Goal: Check status: Check status

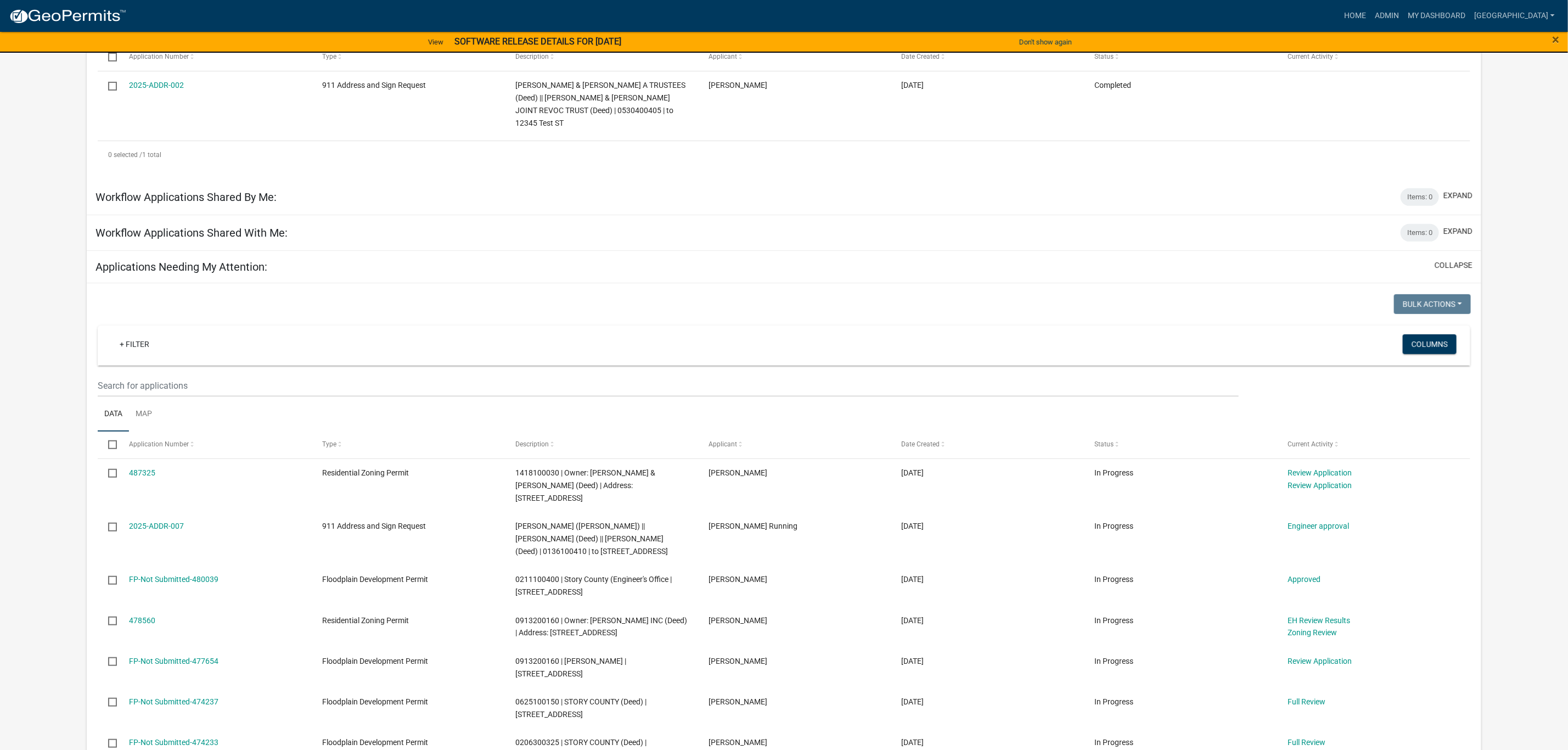
scroll to position [247, 0]
click at [625, 471] on span "1418100030 | Owner: [PERSON_NAME] & [PERSON_NAME] (Deed) | Address: [STREET_ADD…" at bounding box center [585, 482] width 140 height 34
copy span "29948"
click at [153, 465] on link "487325" at bounding box center [142, 470] width 26 height 9
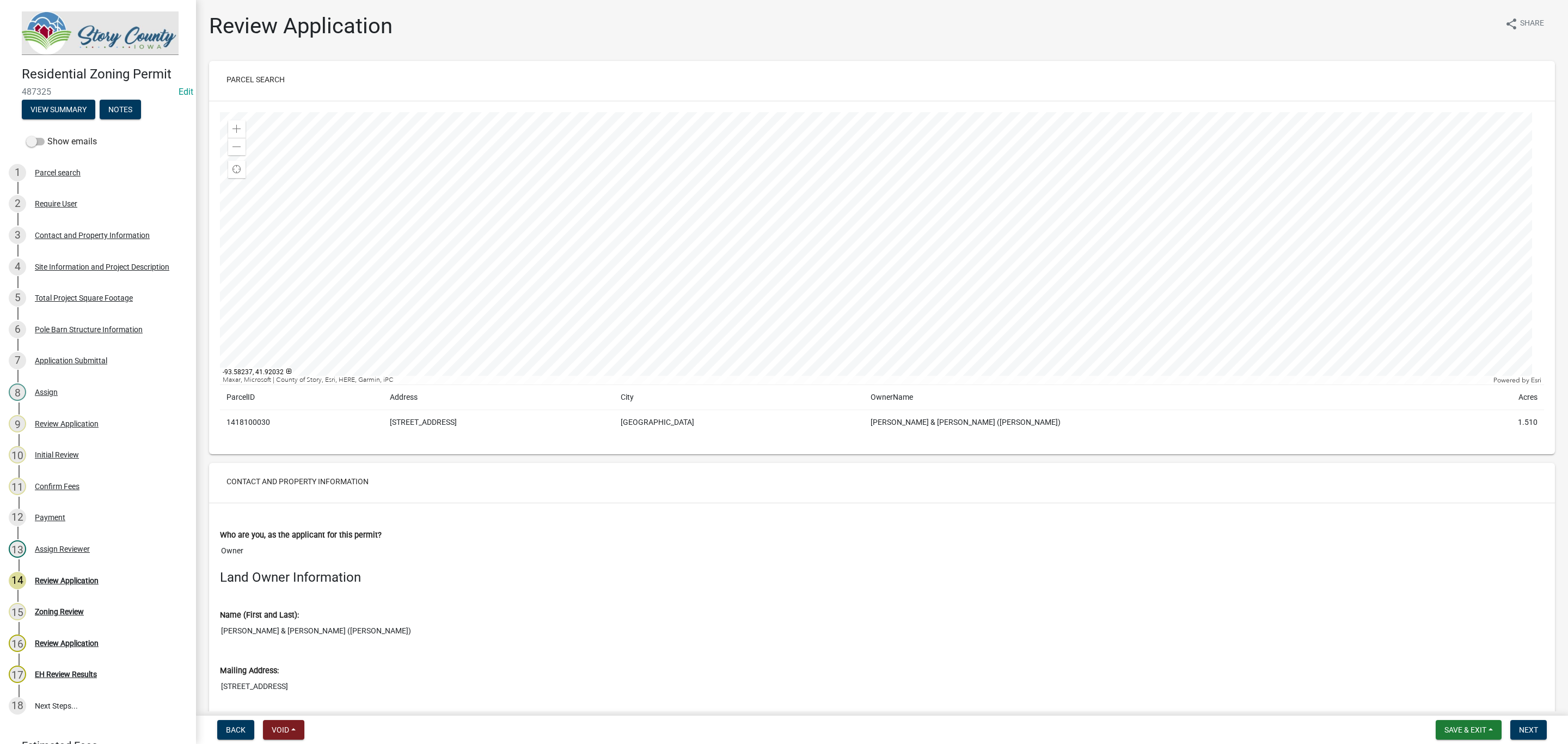
click at [89, 35] on img at bounding box center [100, 33] width 157 height 44
